Goal: Transaction & Acquisition: Purchase product/service

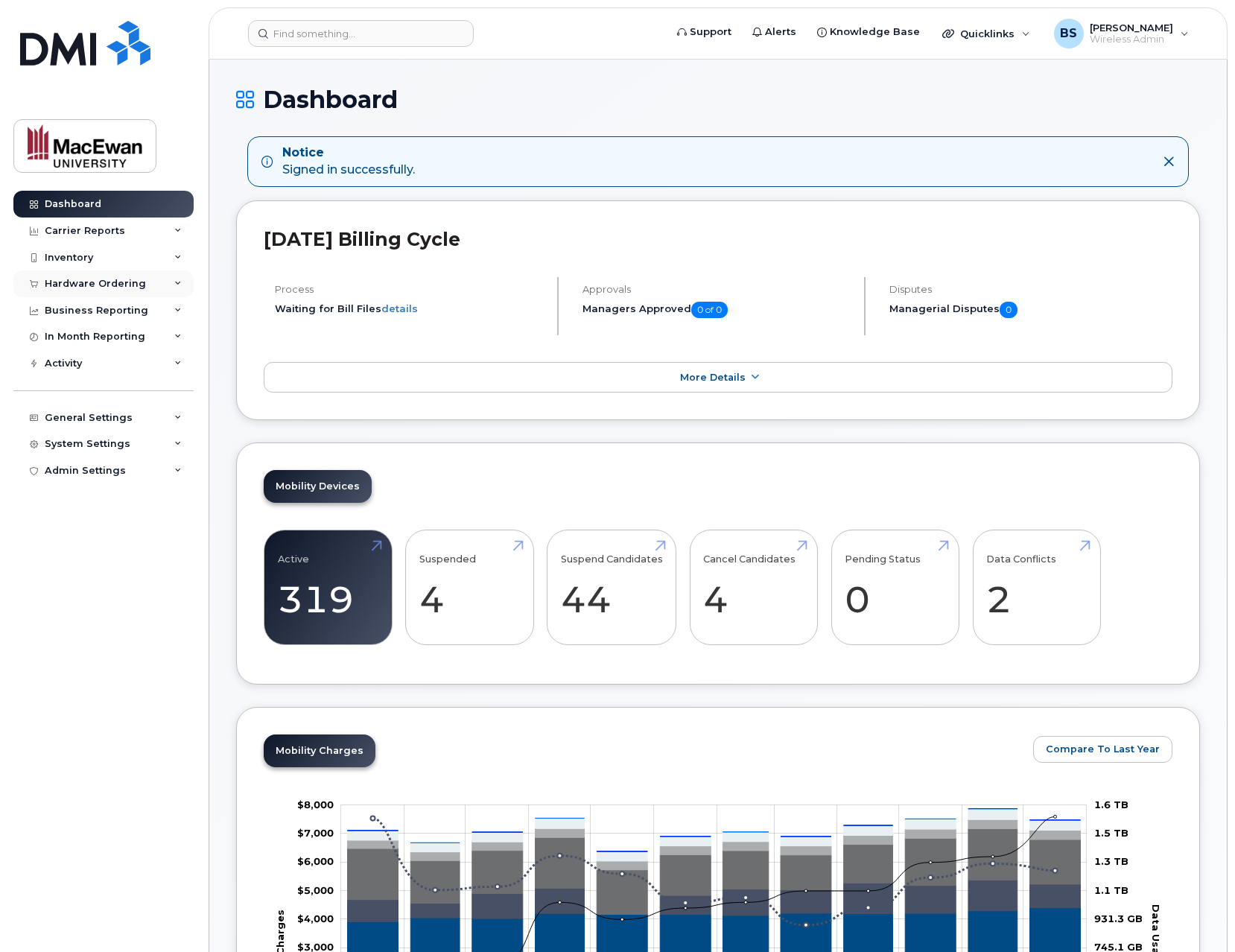
click at [164, 282] on div "Hardware Ordering" at bounding box center [104, 284] width 180 height 27
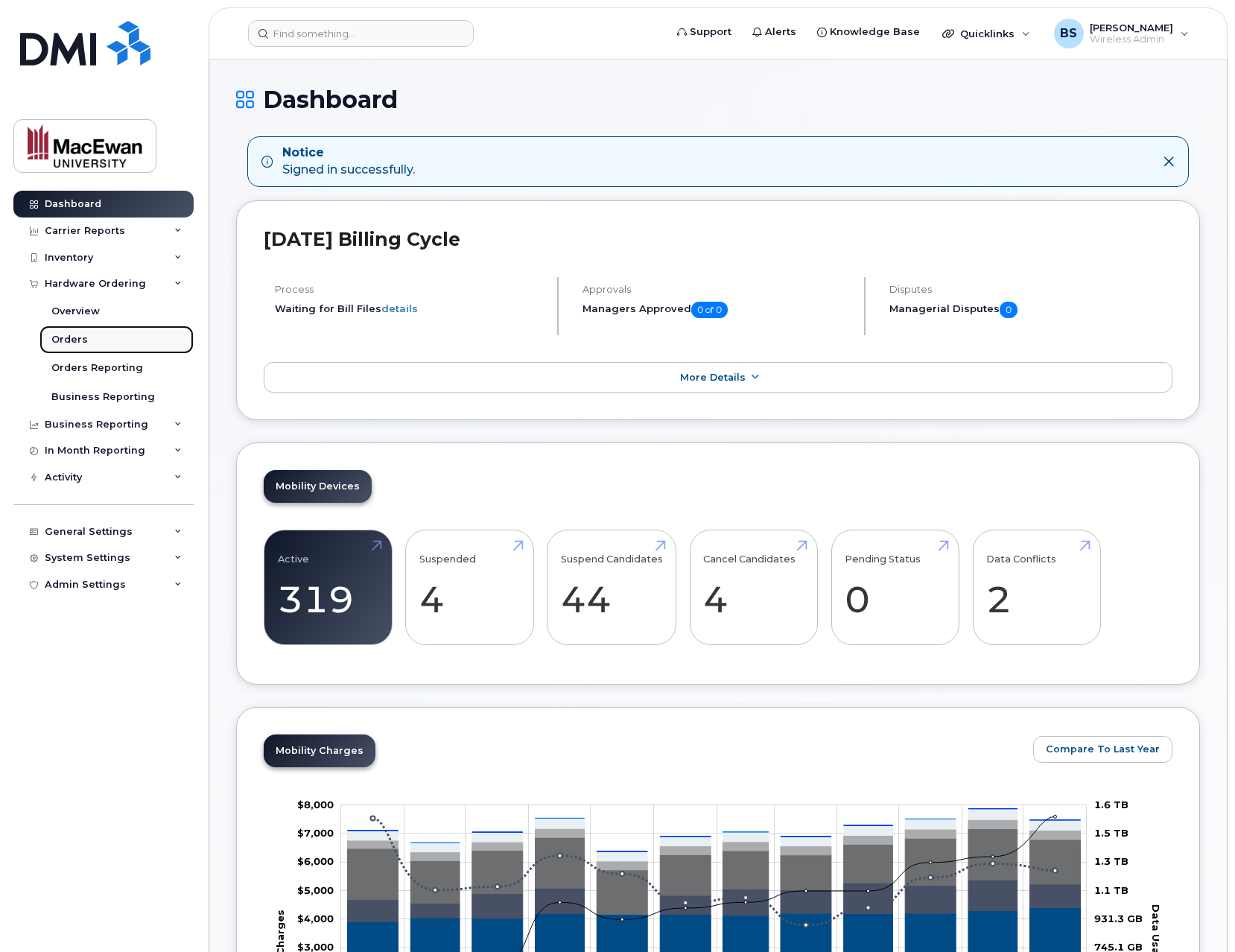
click at [146, 338] on link "Orders" at bounding box center [116, 340] width 155 height 28
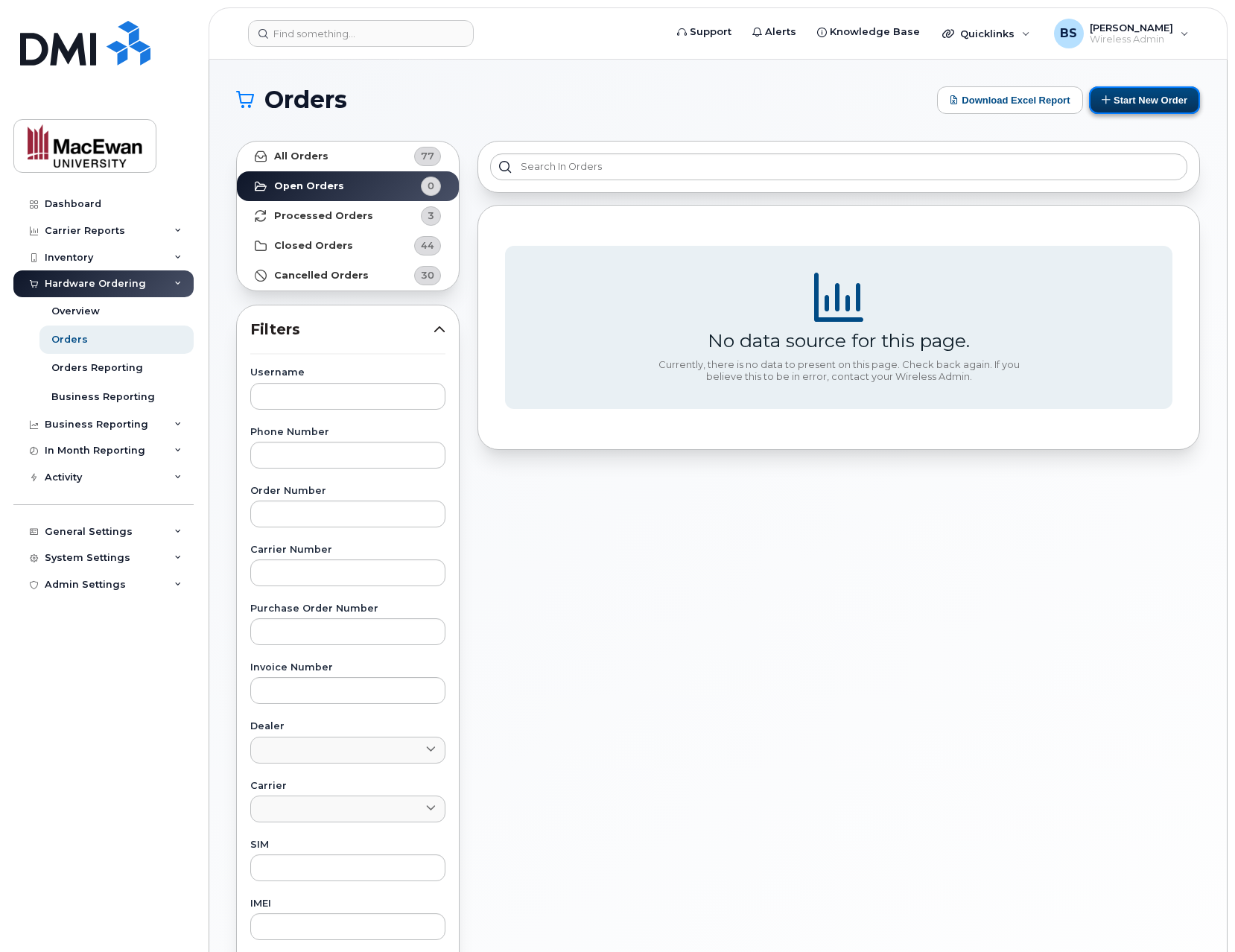
click at [1107, 98] on button "Start New Order" at bounding box center [1144, 99] width 111 height 28
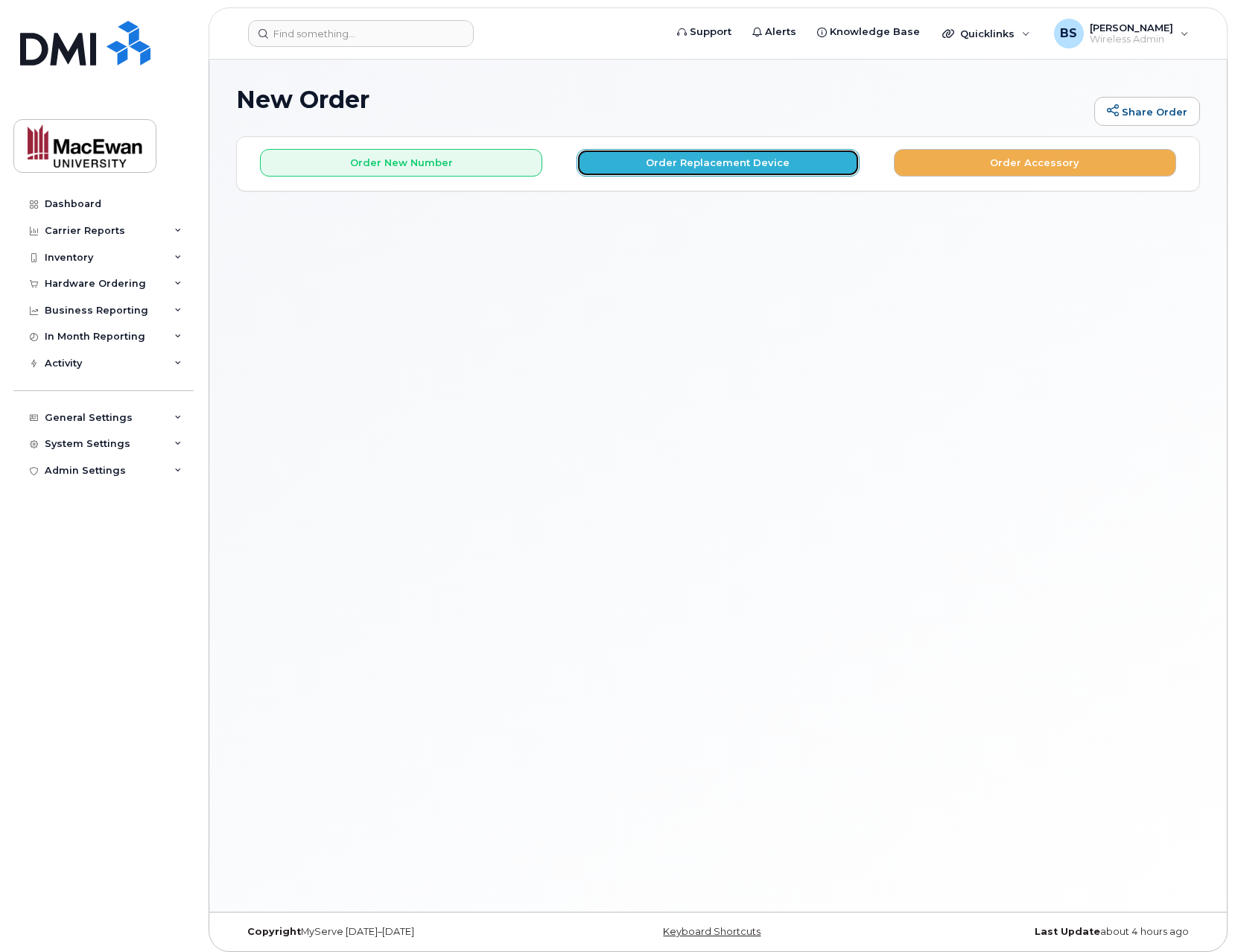
click at [598, 161] on button "Order Replacement Device" at bounding box center [718, 162] width 282 height 28
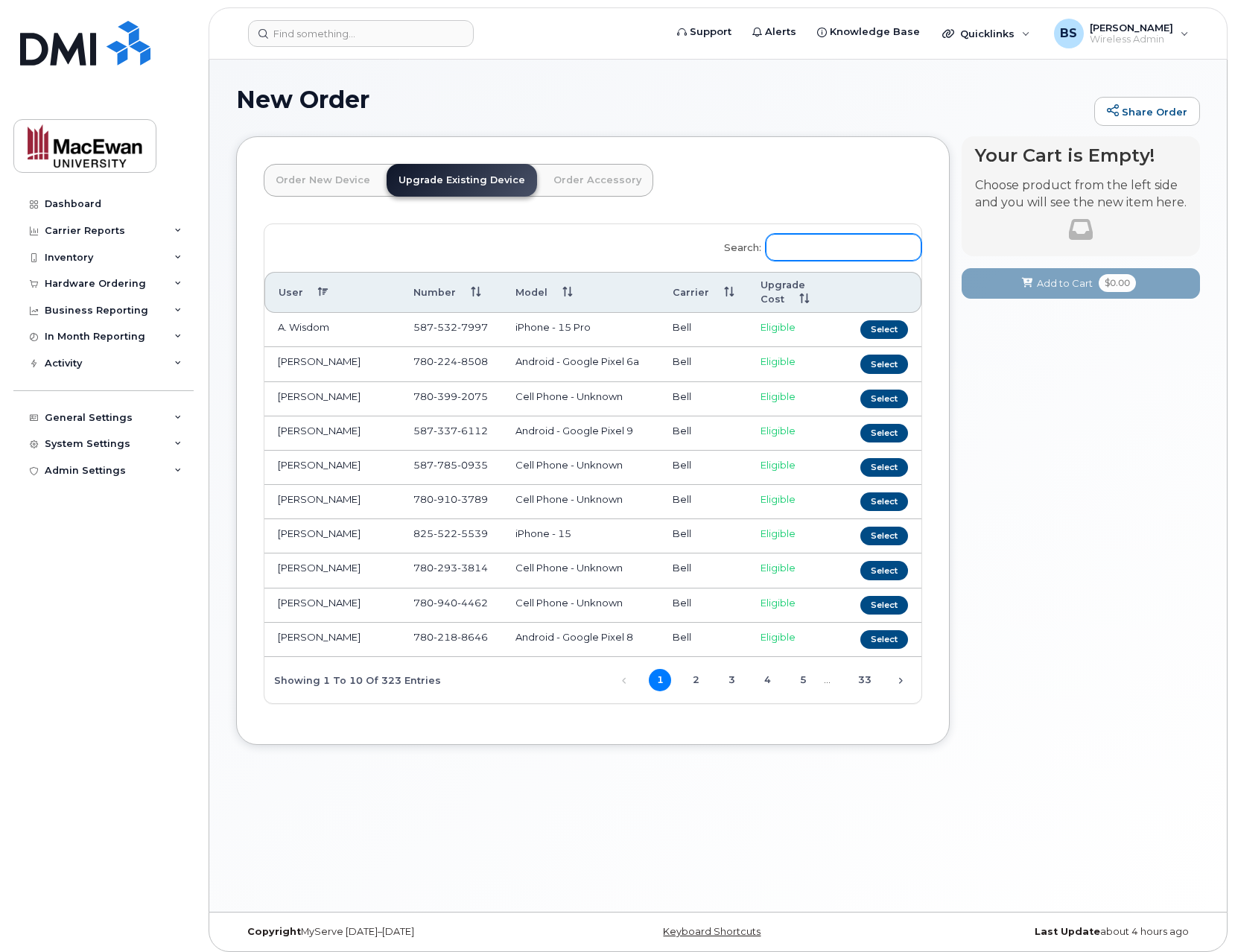
click at [854, 252] on input "Search:" at bounding box center [843, 247] width 155 height 27
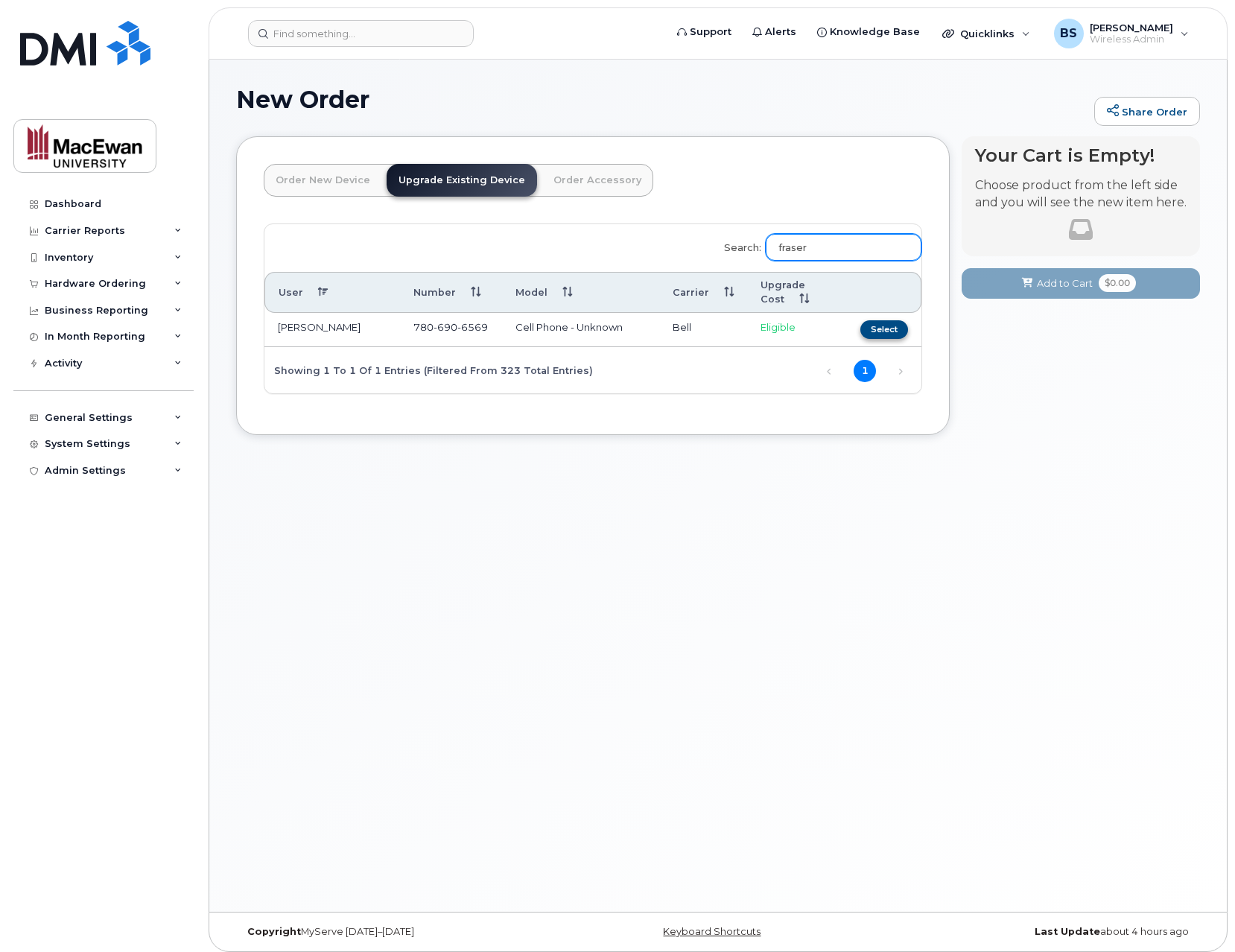
type input "fraser"
click at [885, 325] on button "Select" at bounding box center [884, 329] width 48 height 18
